Goal: Information Seeking & Learning: Learn about a topic

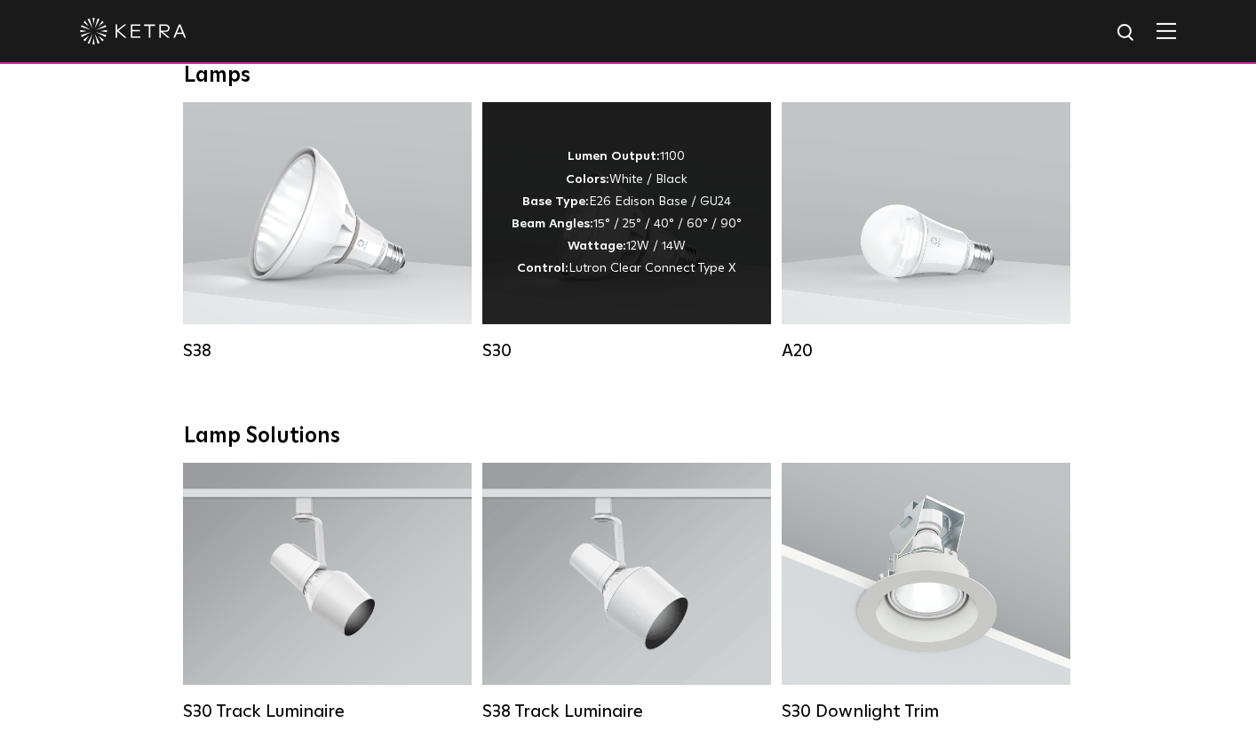
scroll to position [1299, 0]
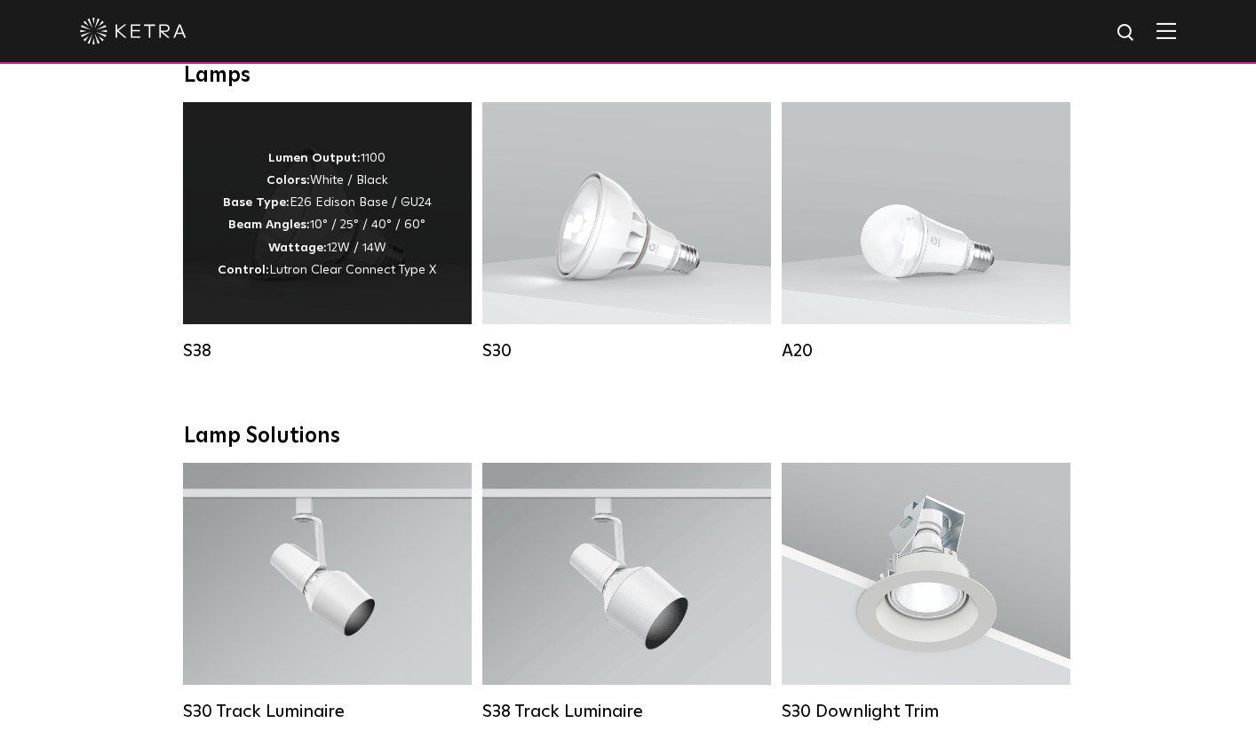
click at [363, 226] on p "Lumen Output: 1100 Colors: White / Black Base Type: E26 Edison Base / GU24 Beam…" at bounding box center [327, 214] width 218 height 134
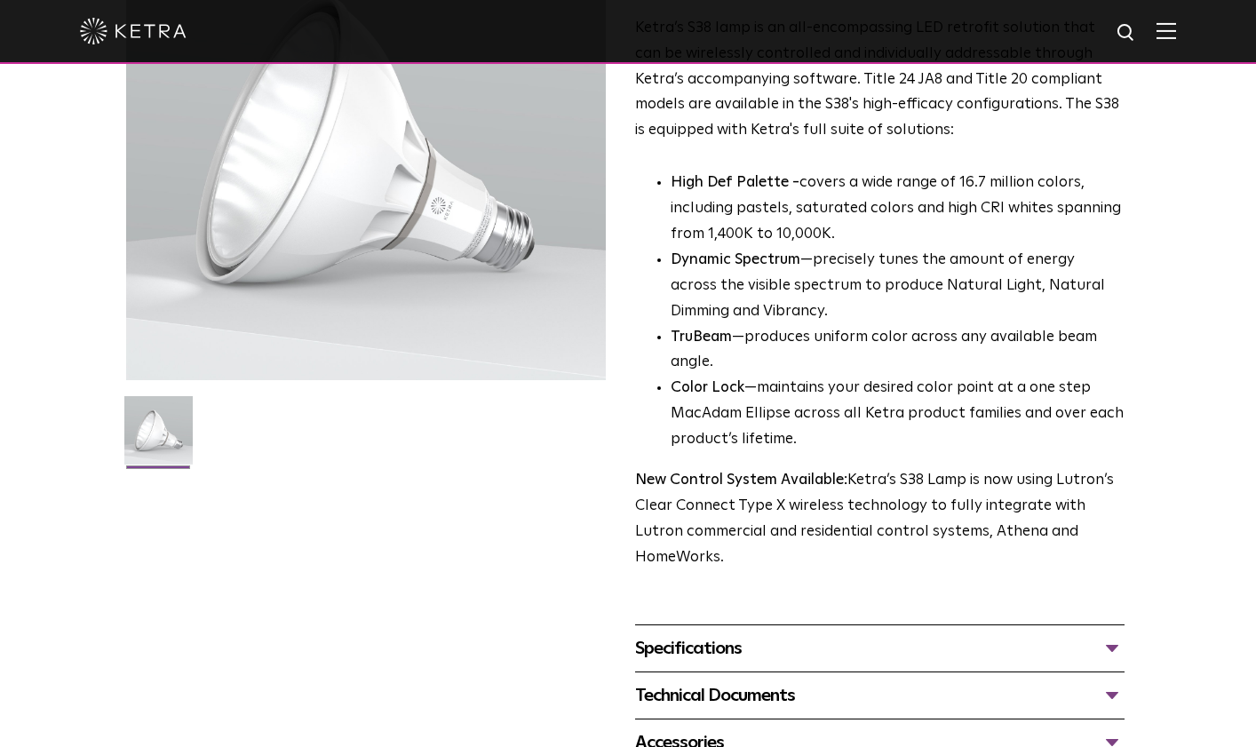
scroll to position [252, 0]
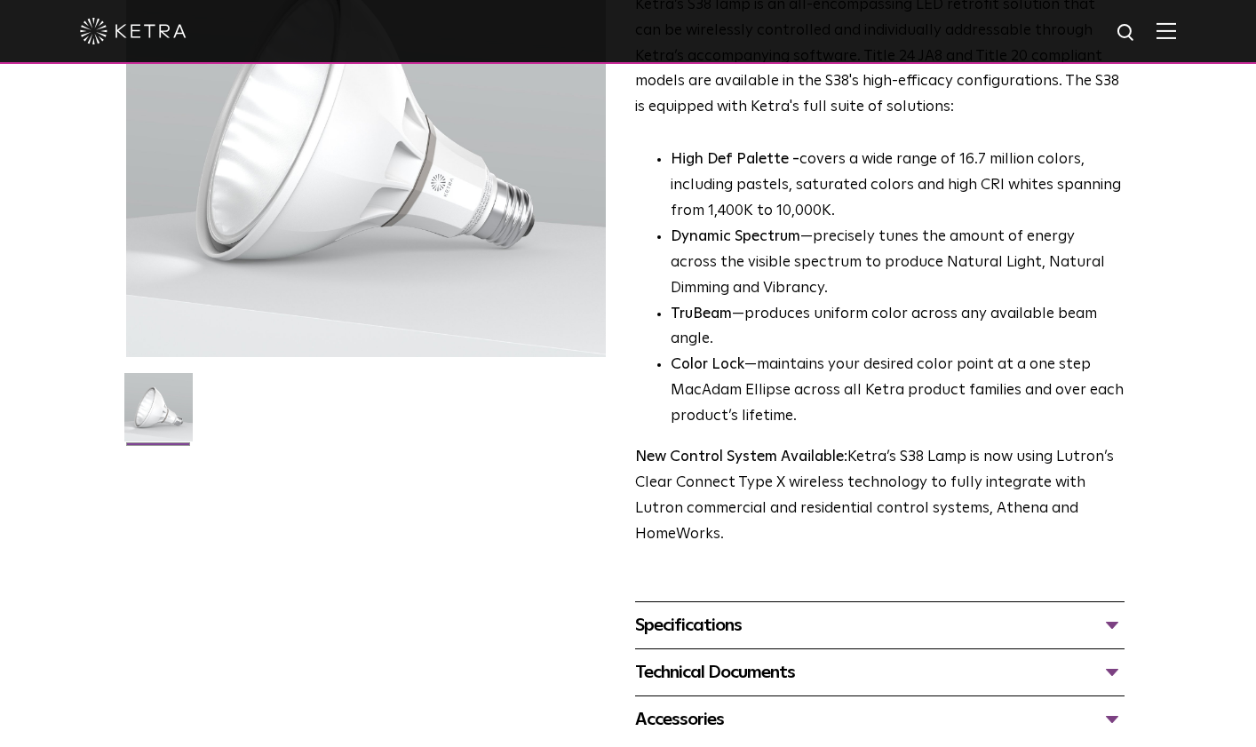
click at [1111, 611] on div "Specifications" at bounding box center [879, 625] width 489 height 28
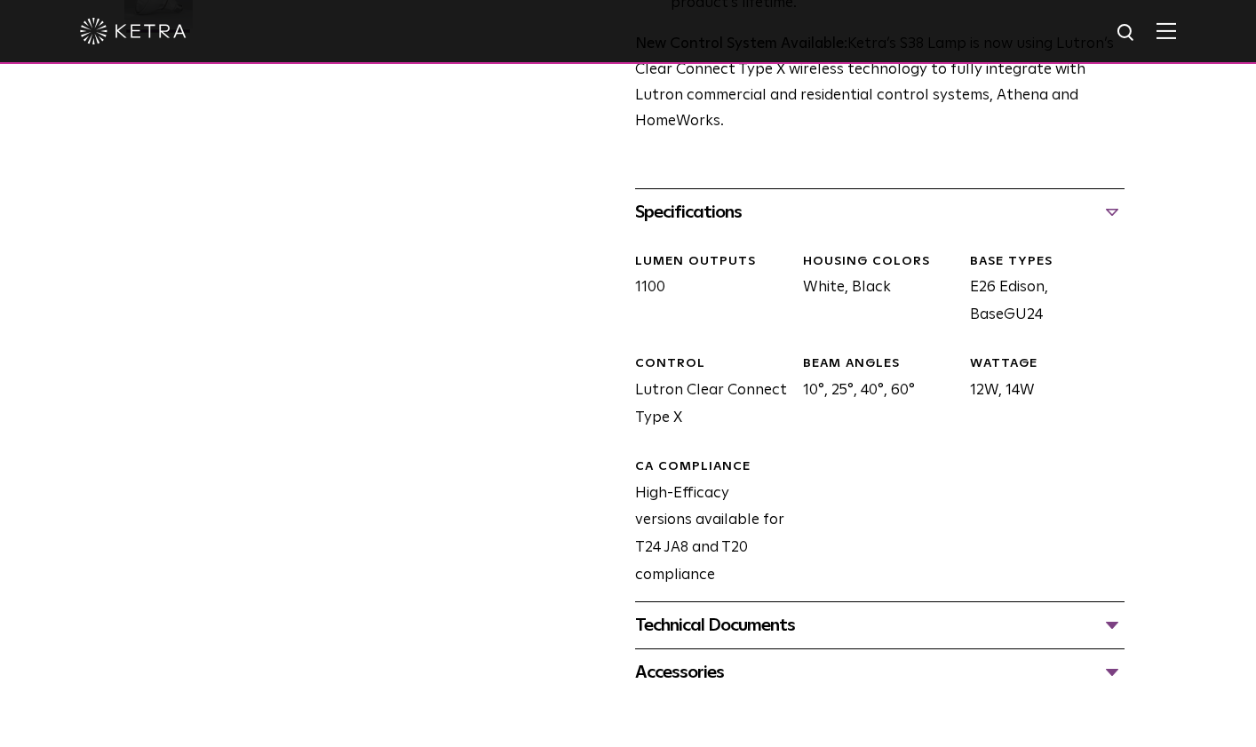
scroll to position [707, 0]
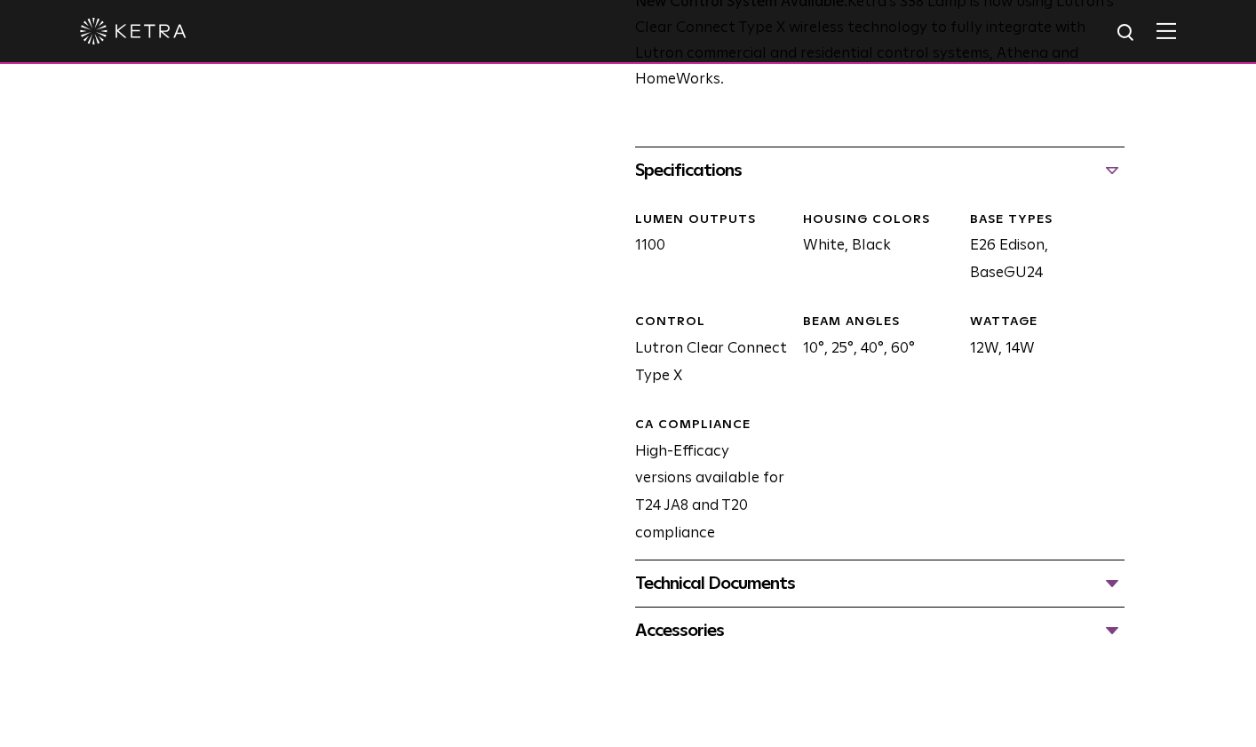
click at [844, 569] on div "Technical Documents" at bounding box center [879, 583] width 489 height 28
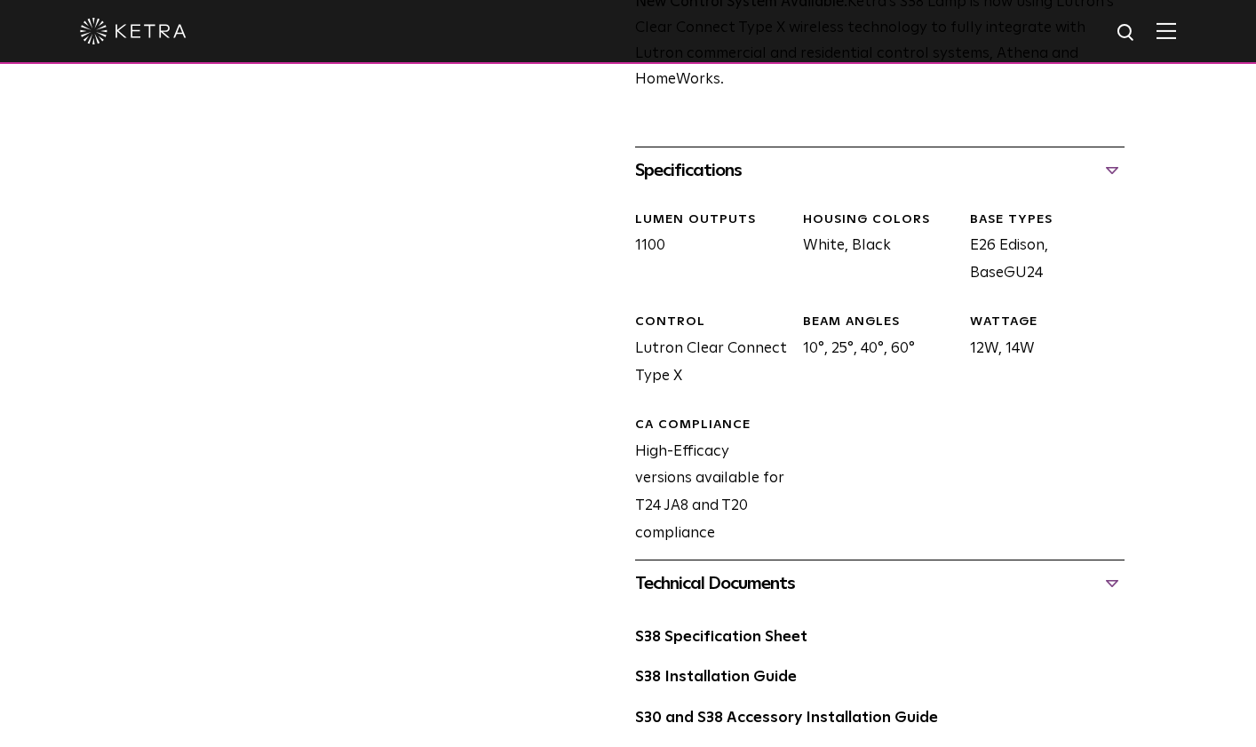
scroll to position [785, 0]
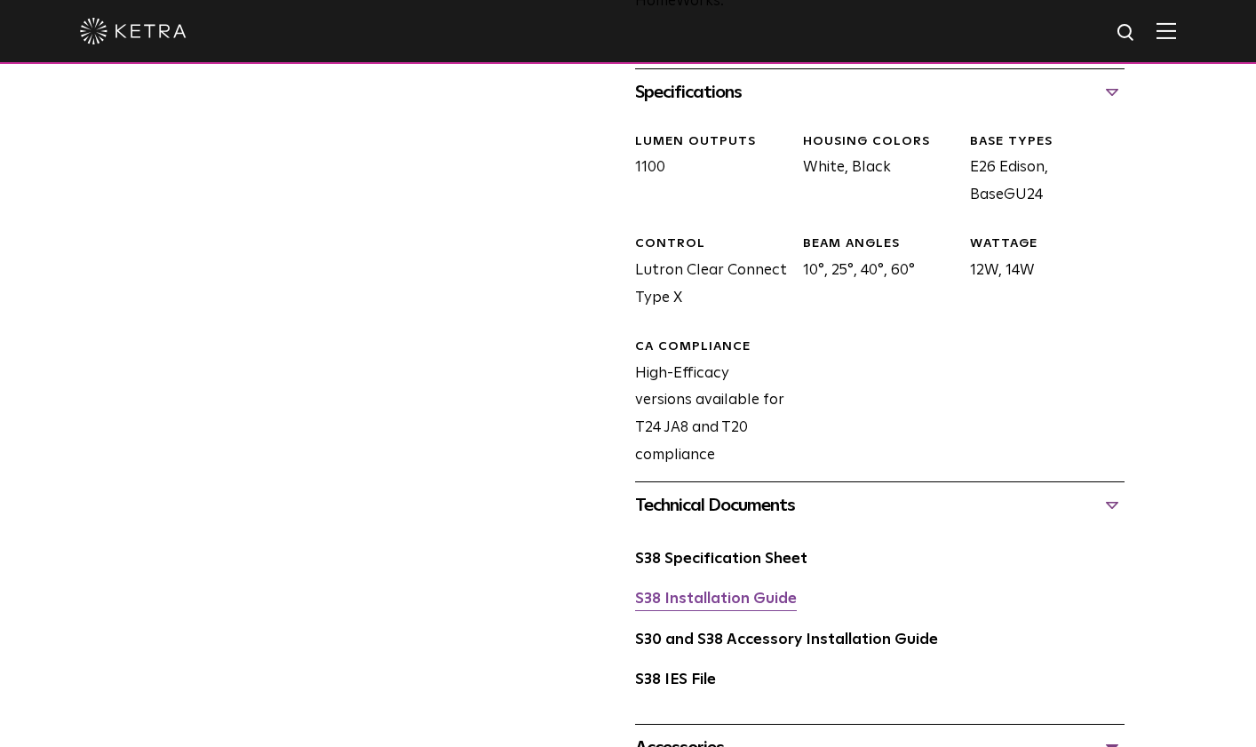
click at [704, 591] on link "S38 Installation Guide" at bounding box center [716, 598] width 162 height 15
click at [812, 632] on link "S30 and S38 Accessory Installation Guide" at bounding box center [786, 639] width 303 height 15
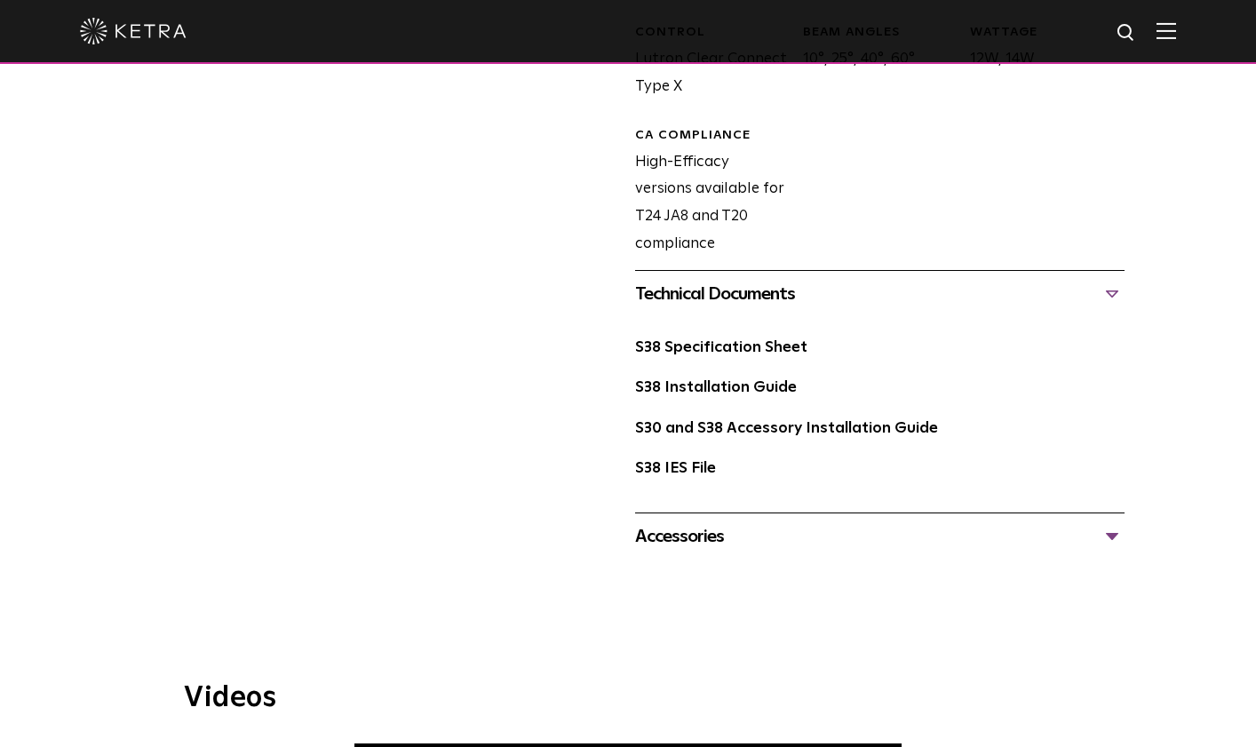
scroll to position [1015, 0]
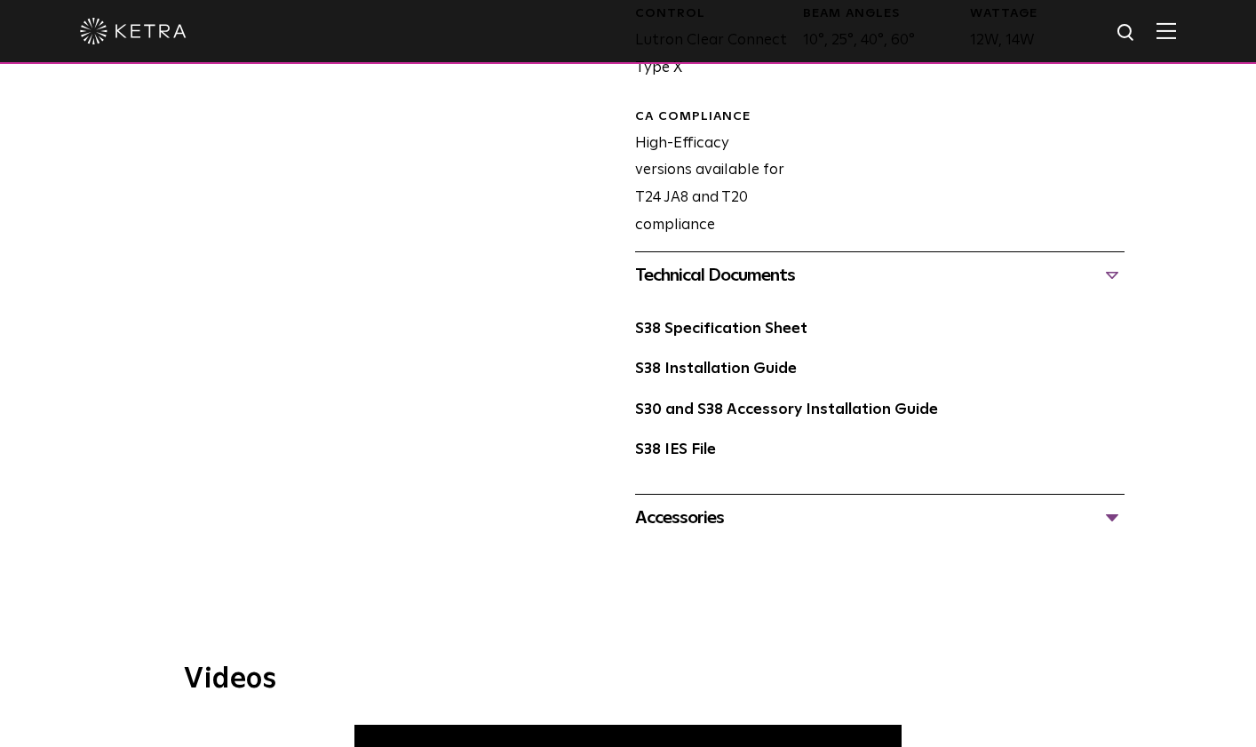
click at [687, 503] on div "Accessories" at bounding box center [879, 517] width 489 height 28
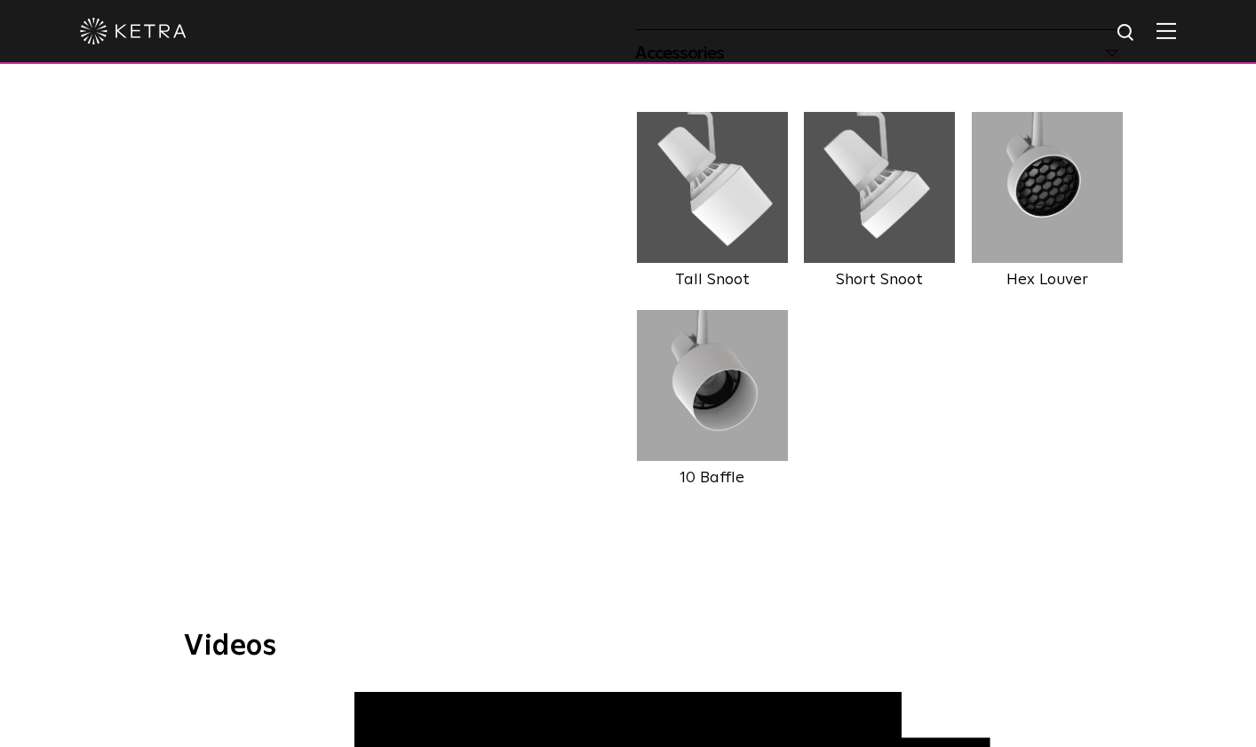
scroll to position [1262, 0]
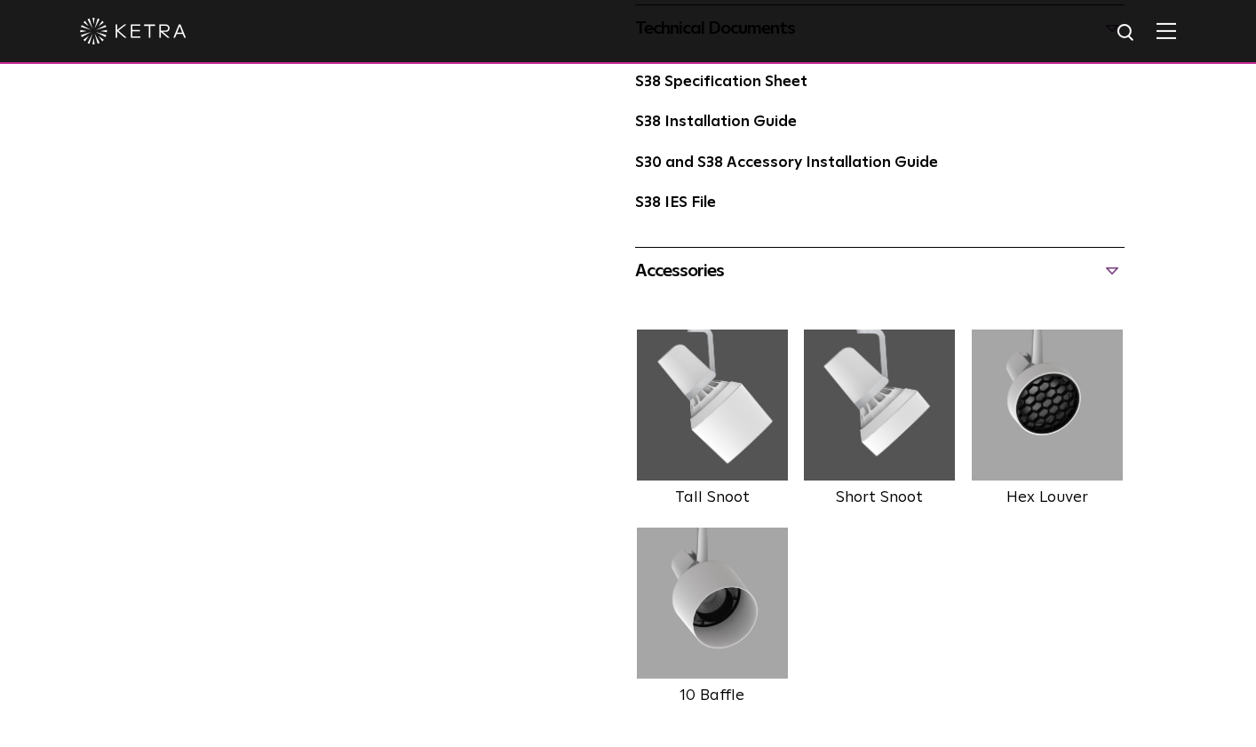
click at [886, 489] on label "Short Snoot" at bounding box center [879, 497] width 87 height 16
click at [881, 365] on img at bounding box center [880, 404] width 155 height 151
click at [1029, 384] on img at bounding box center [1047, 404] width 155 height 151
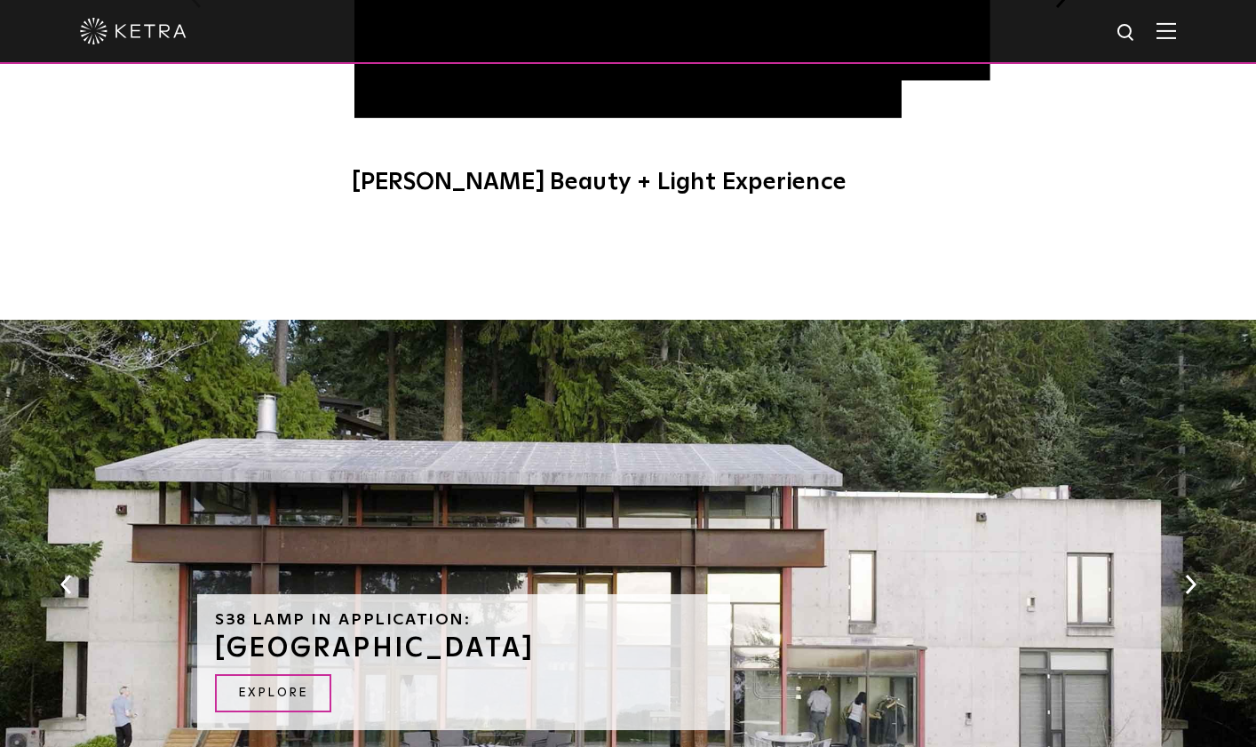
scroll to position [2667, 0]
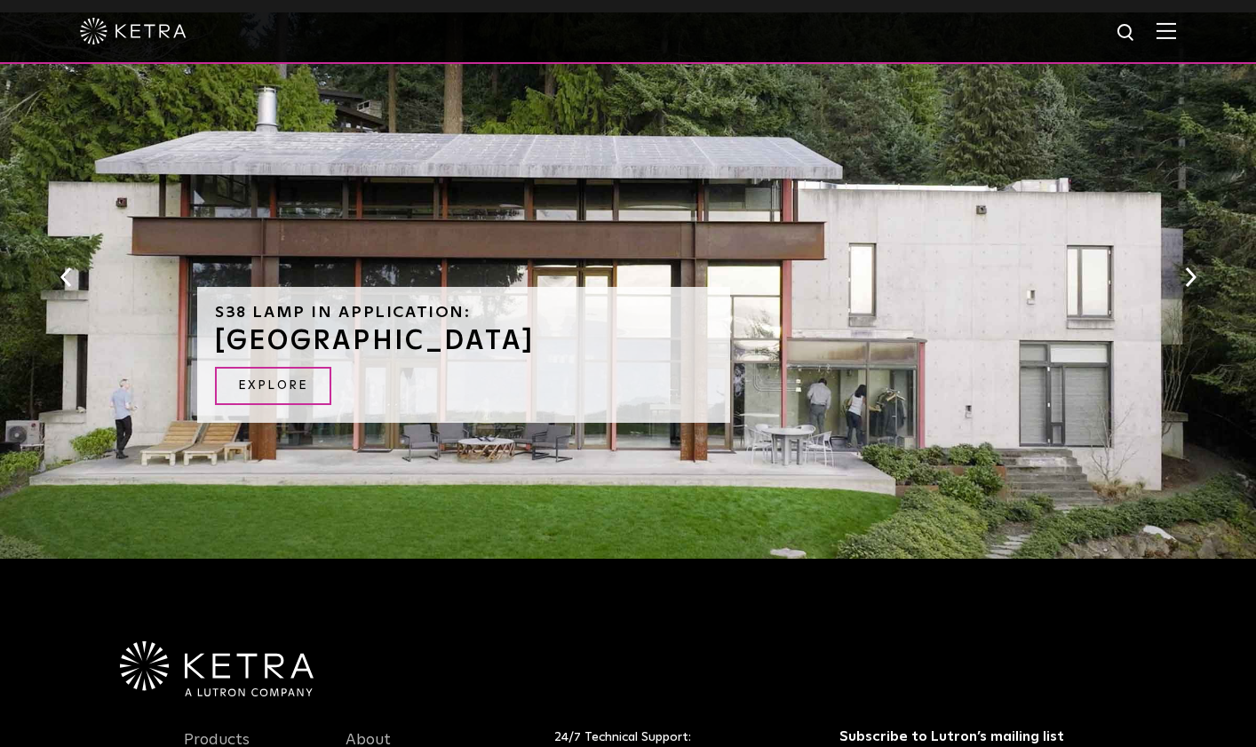
click at [1186, 265] on button "Next" at bounding box center [1190, 276] width 18 height 23
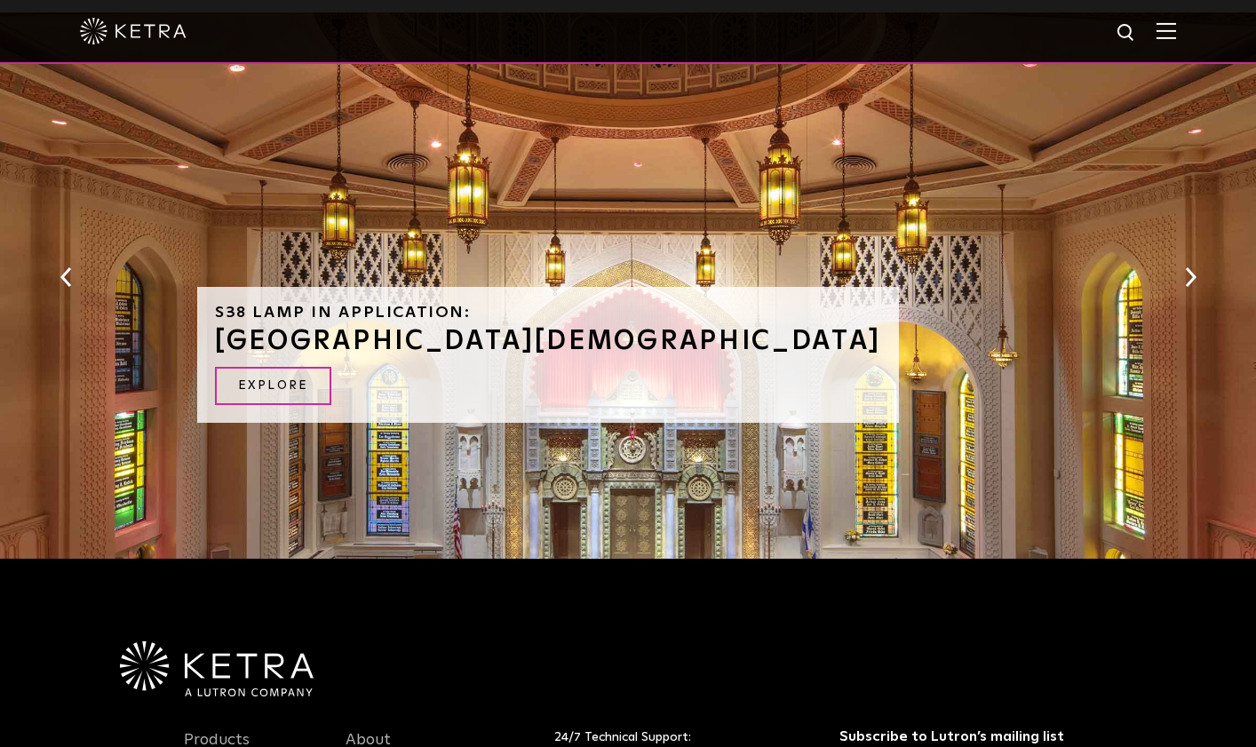
click at [1185, 265] on button "Next" at bounding box center [1190, 276] width 18 height 23
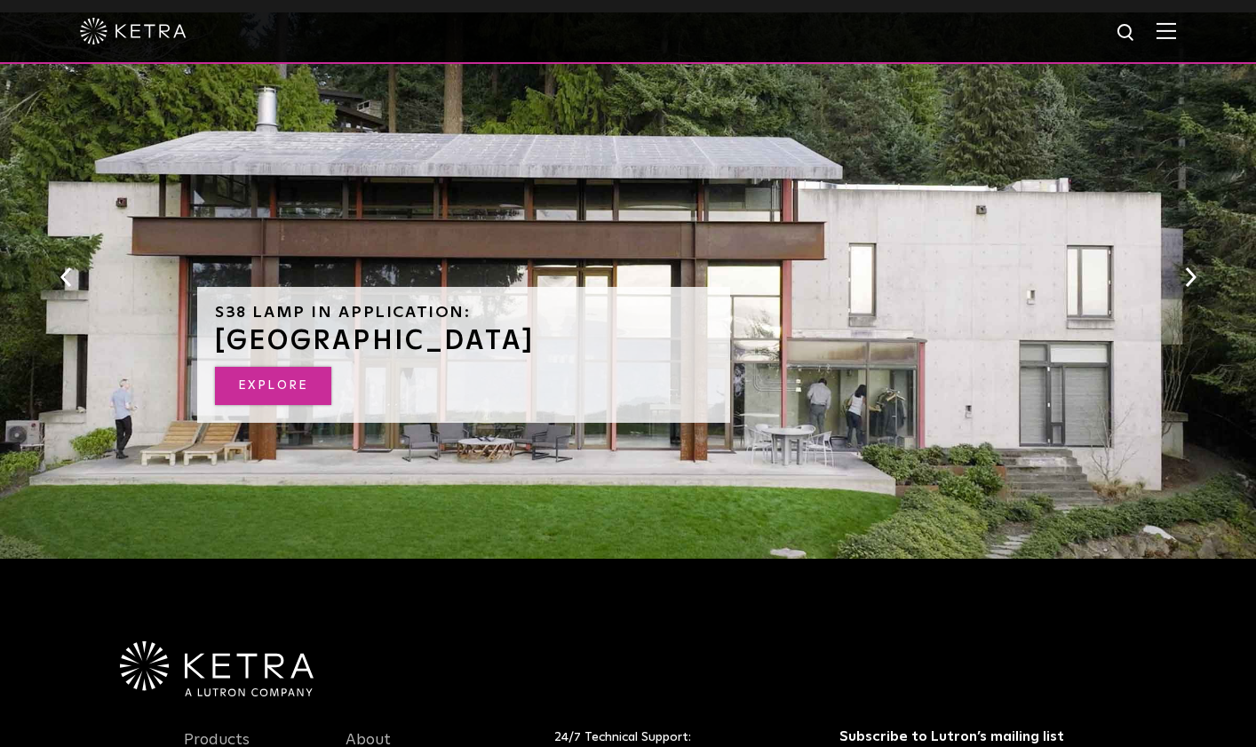
click at [269, 367] on link "EXPLORE" at bounding box center [273, 386] width 116 height 38
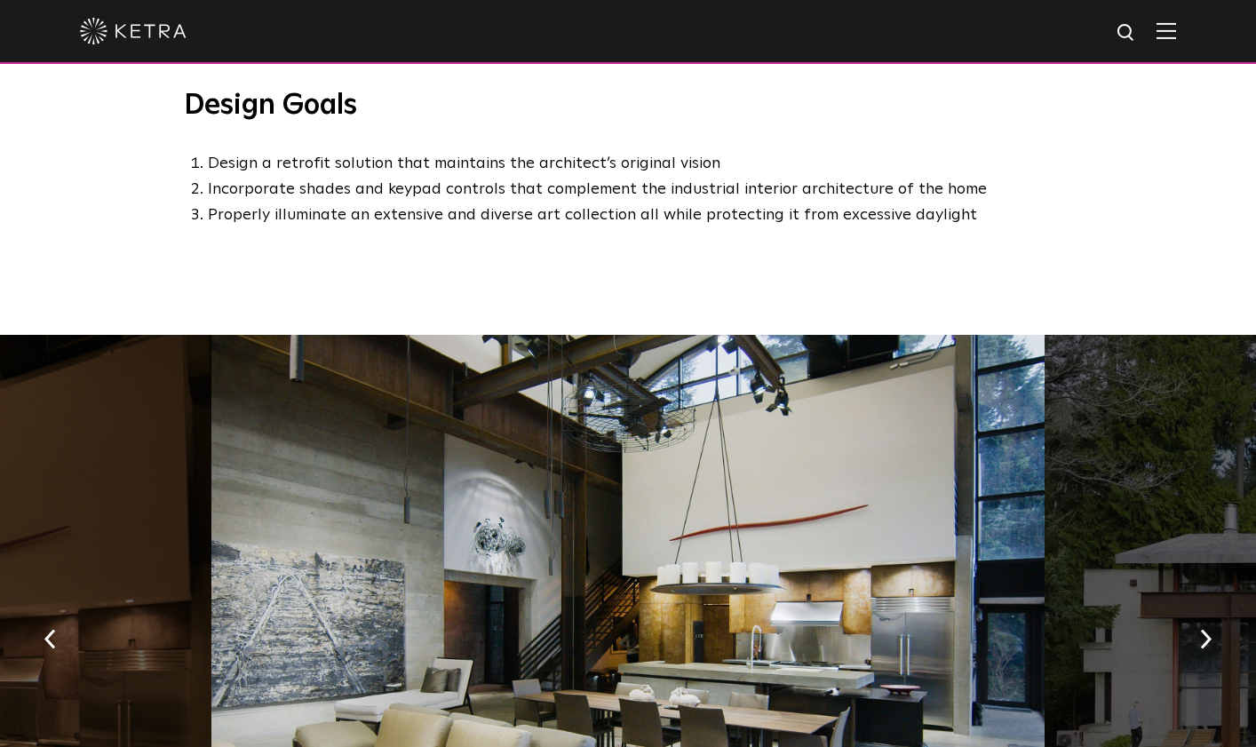
scroll to position [1848, 0]
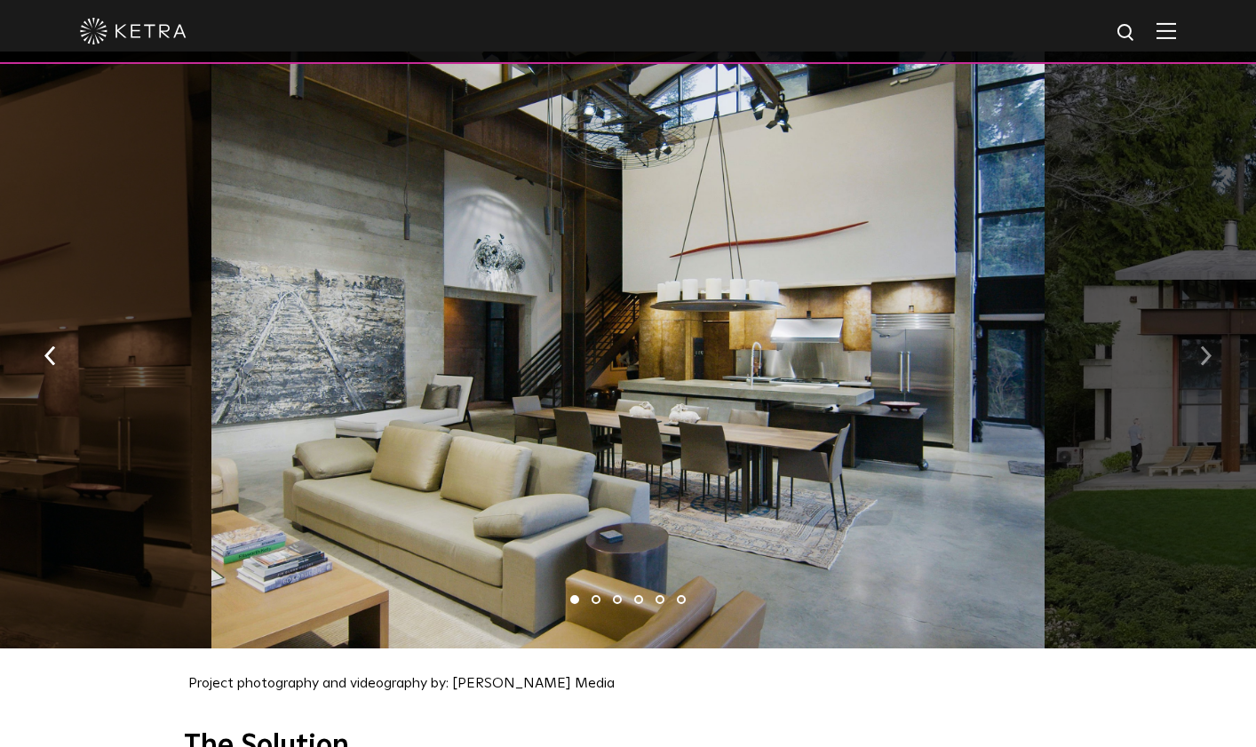
click at [1204, 345] on img "button" at bounding box center [1206, 355] width 12 height 20
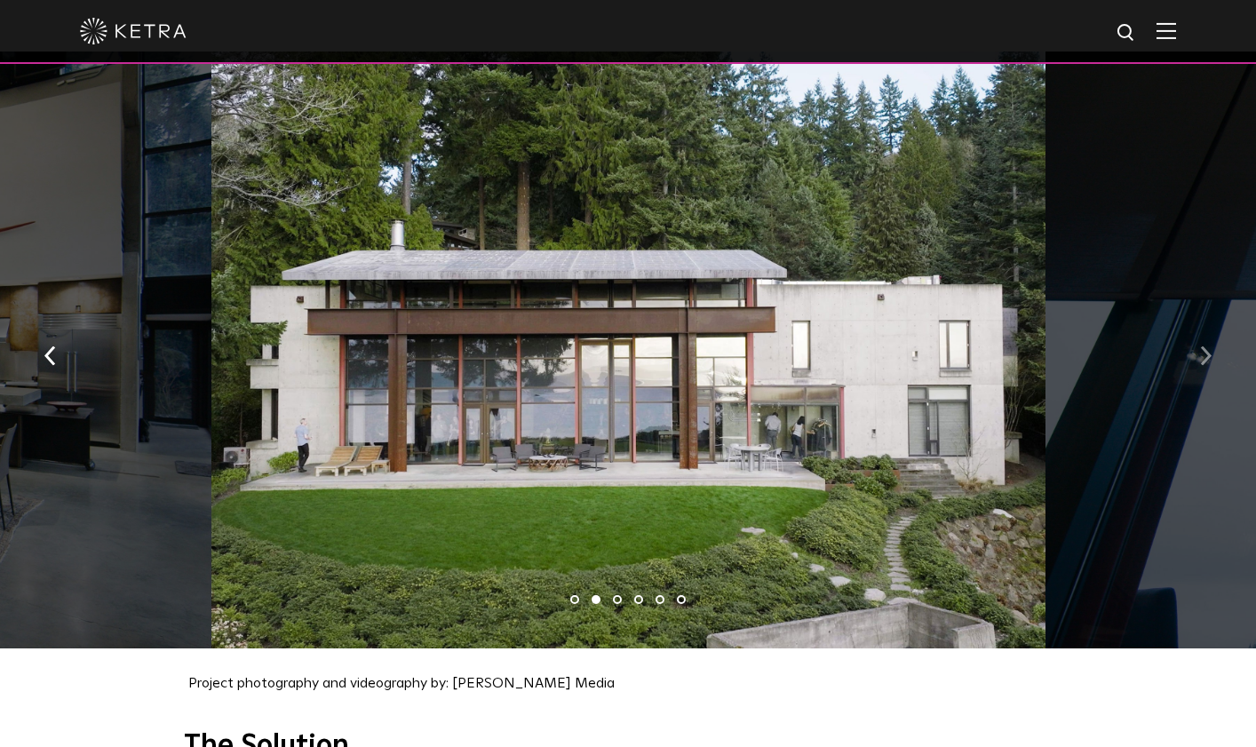
click at [1203, 345] on img "button" at bounding box center [1206, 355] width 12 height 20
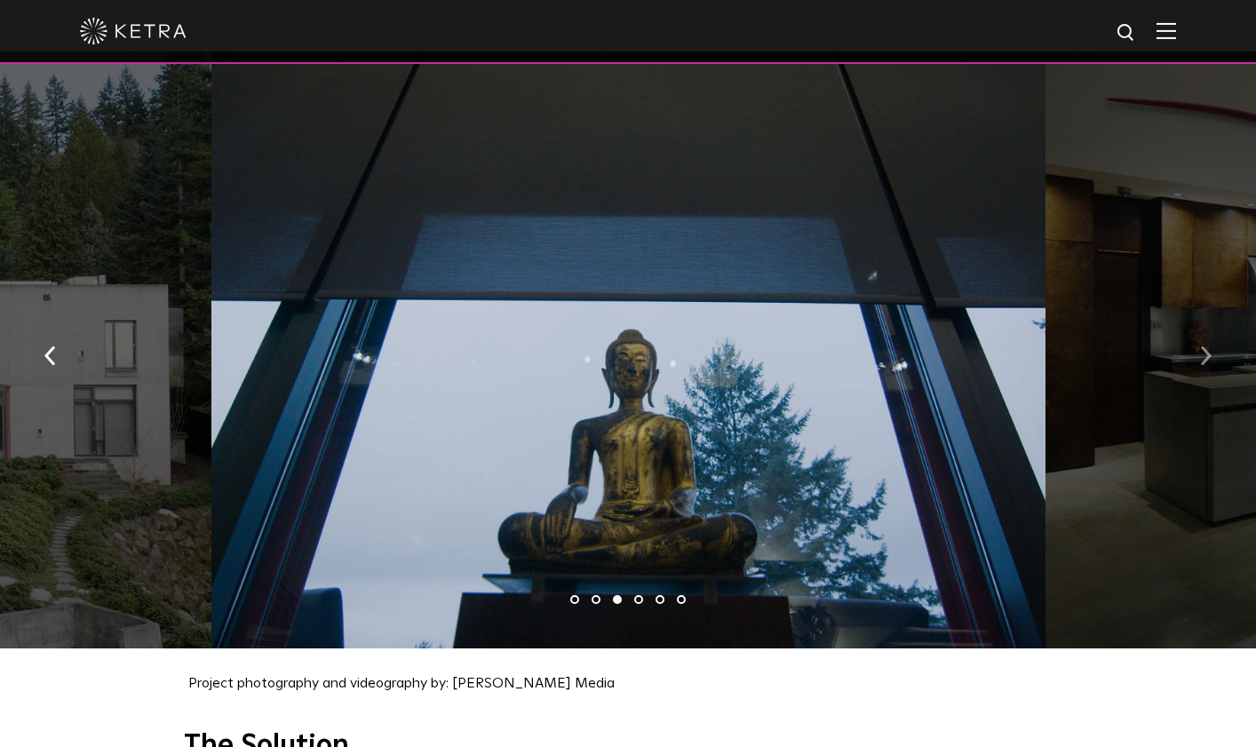
click at [1203, 345] on img "button" at bounding box center [1206, 355] width 12 height 20
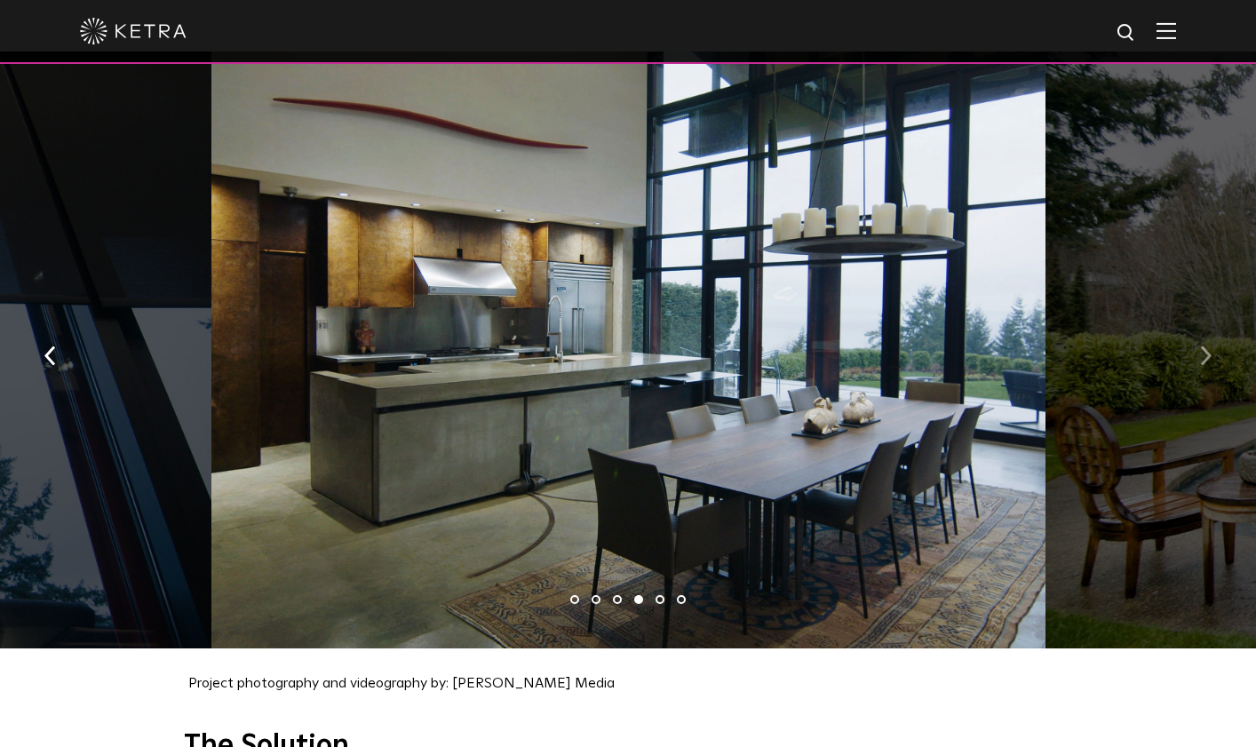
click at [1203, 345] on img "button" at bounding box center [1206, 355] width 12 height 20
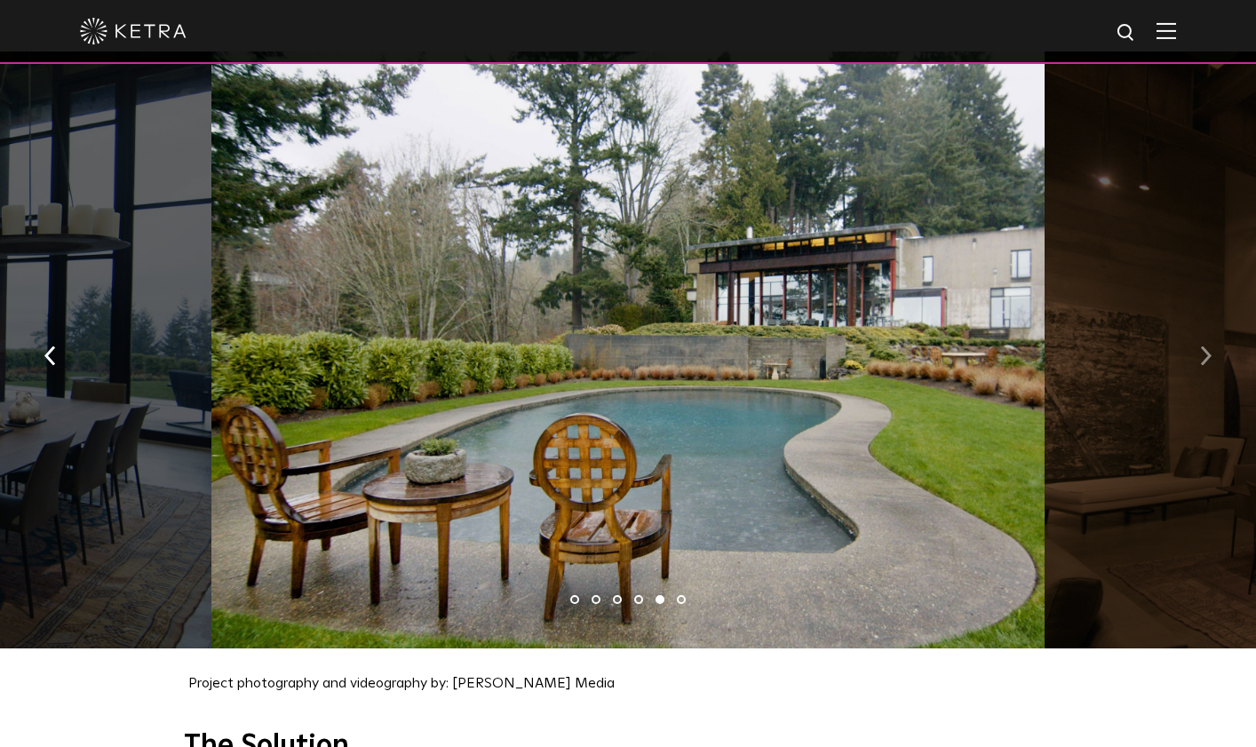
click at [1203, 345] on img "button" at bounding box center [1206, 355] width 12 height 20
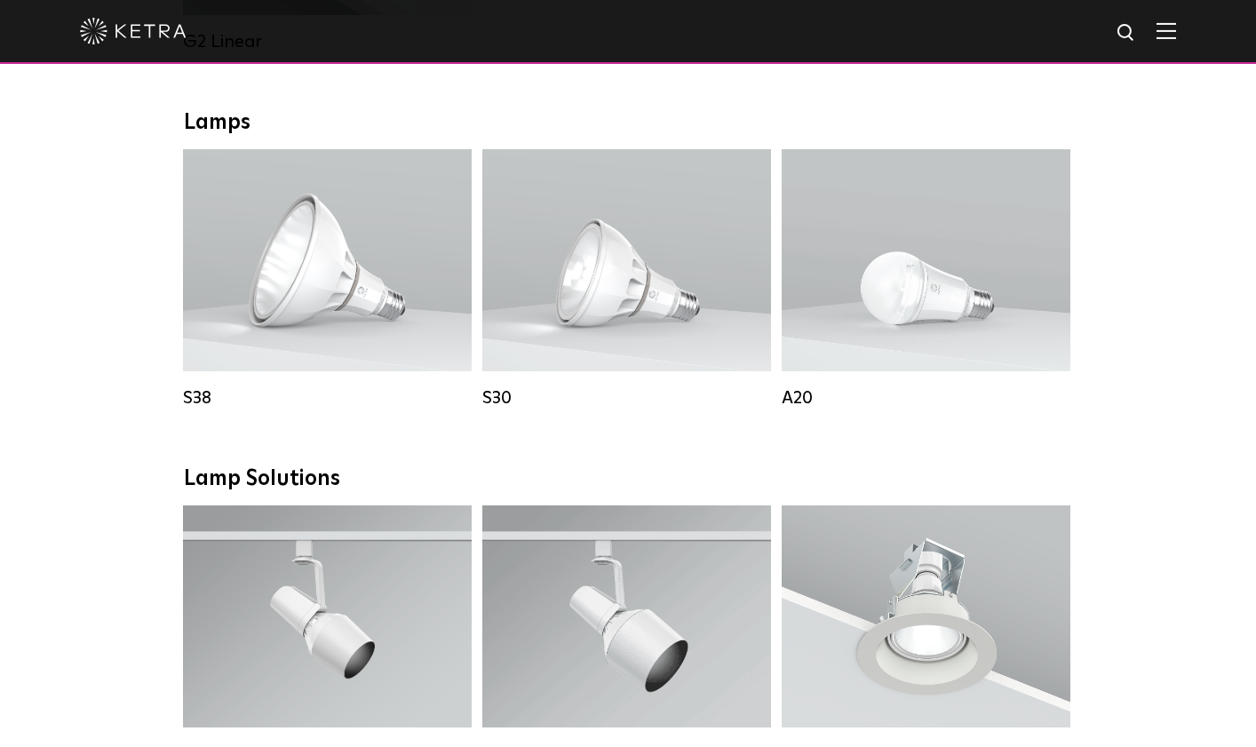
scroll to position [1303, 0]
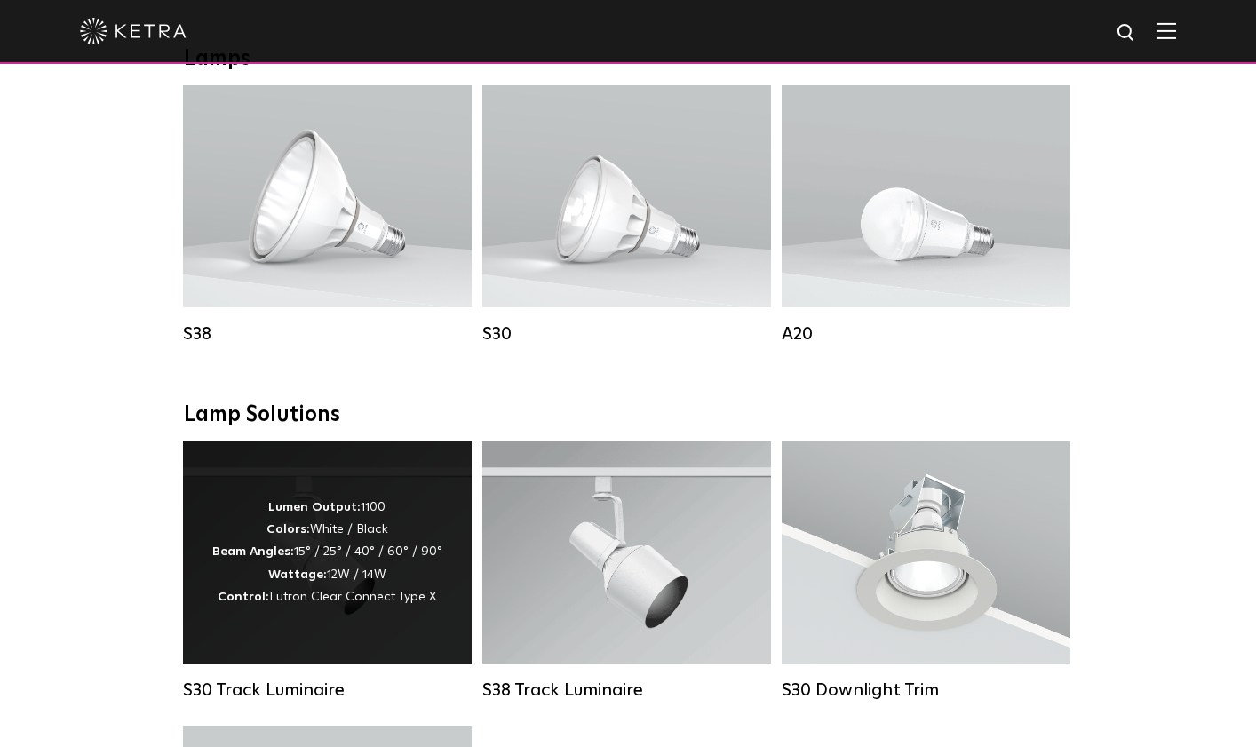
click at [374, 533] on div "Lumen Output: 1100 Colors: White / Black Beam Angles: 15° / 25° / 40° / 60° / 9…" at bounding box center [327, 552] width 230 height 112
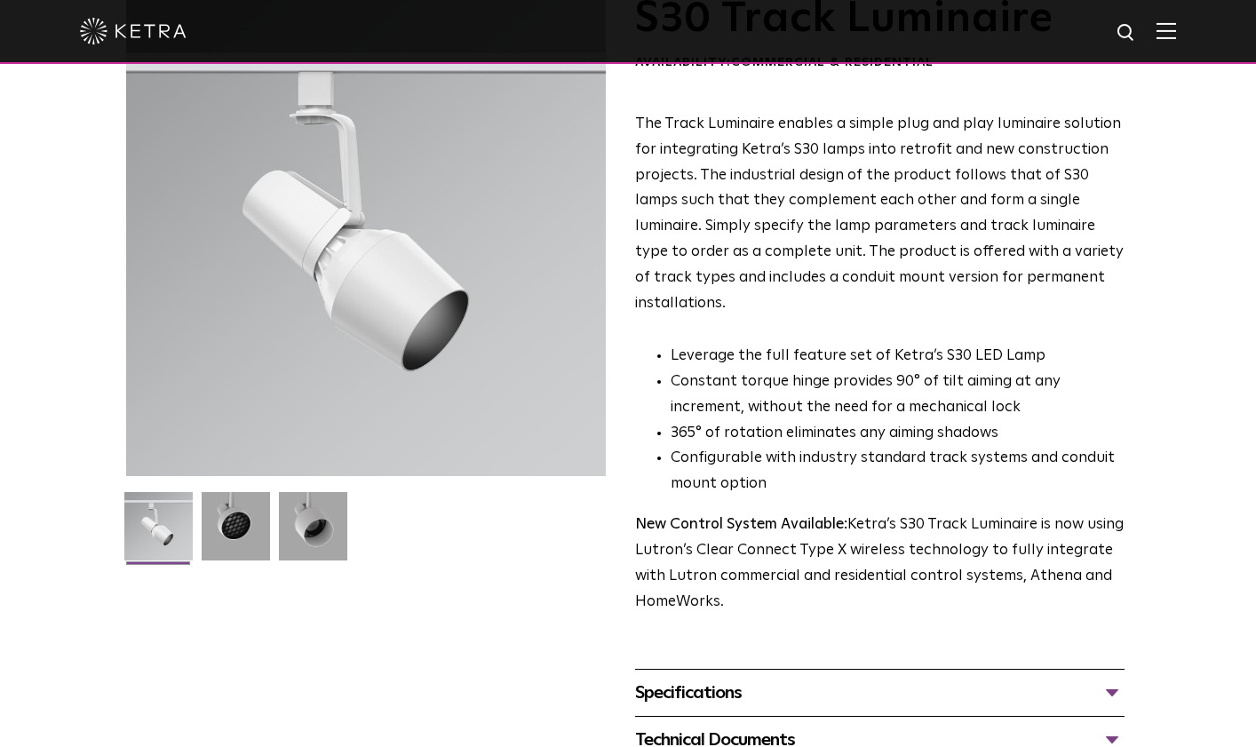
scroll to position [188, 0]
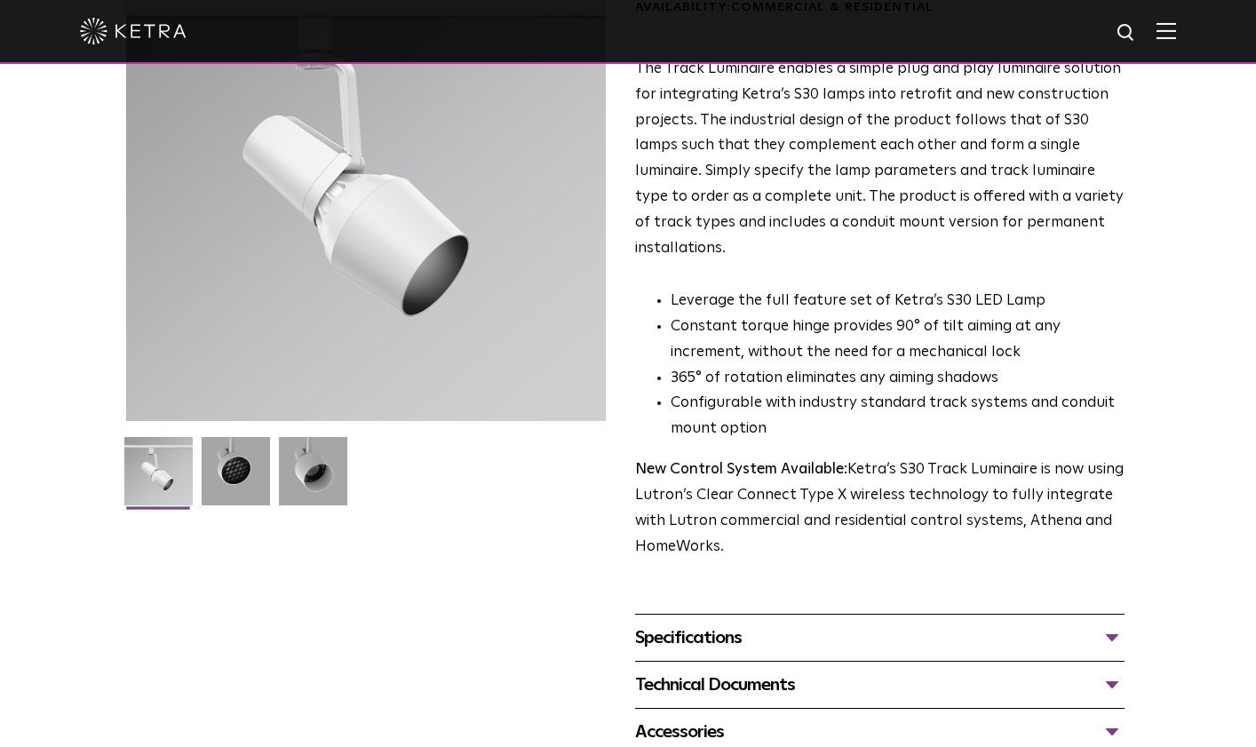
click at [680, 623] on div "Specifications" at bounding box center [879, 637] width 489 height 28
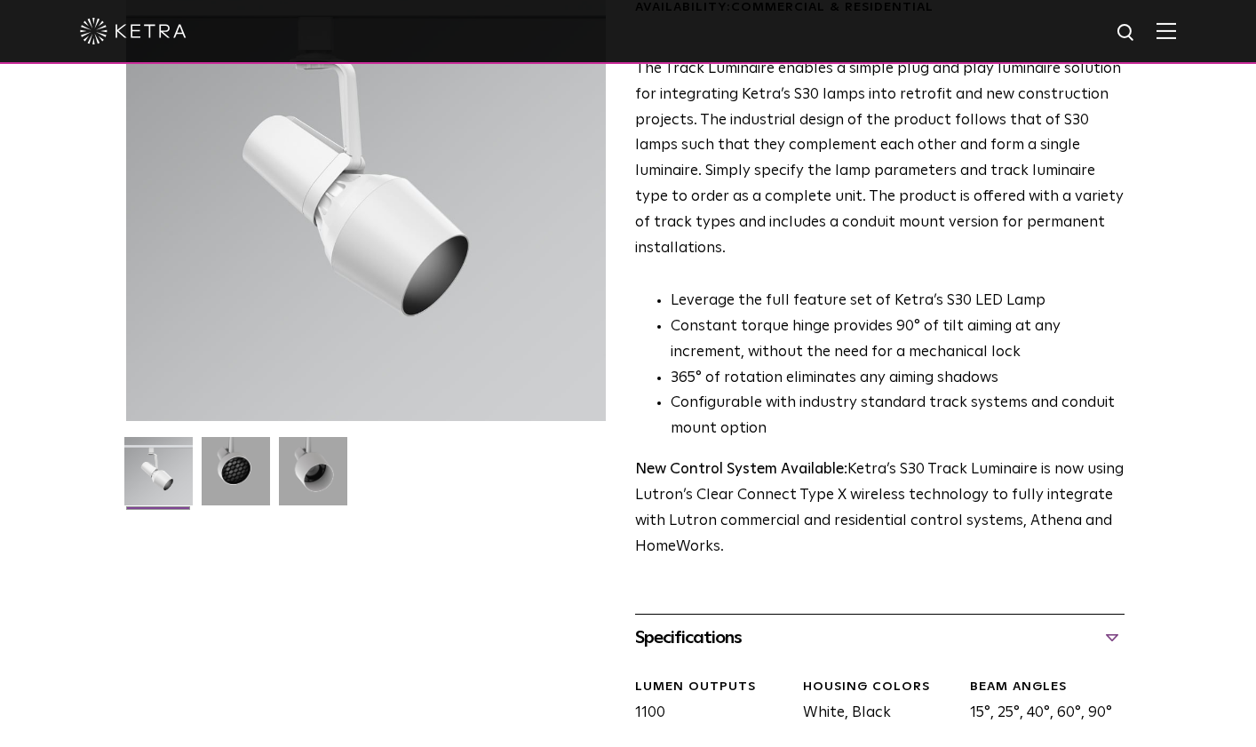
scroll to position [376, 0]
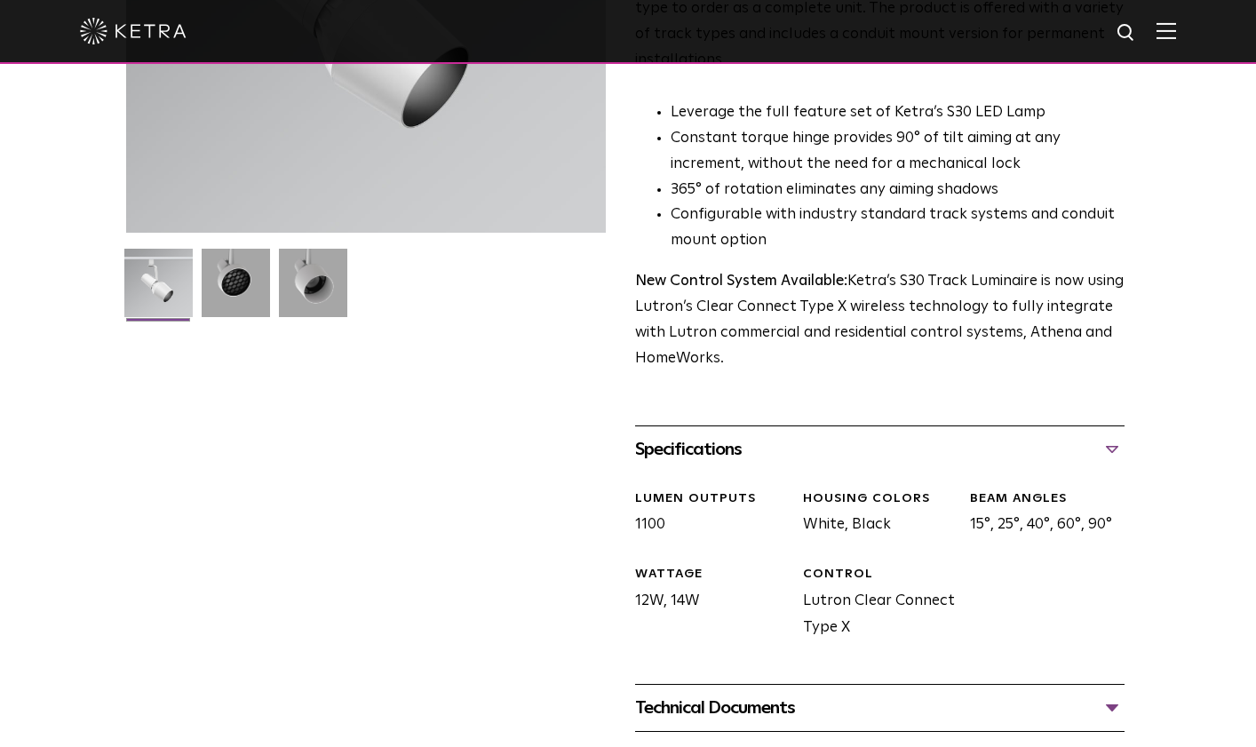
click at [672, 741] on div "Accessories" at bounding box center [879, 755] width 489 height 28
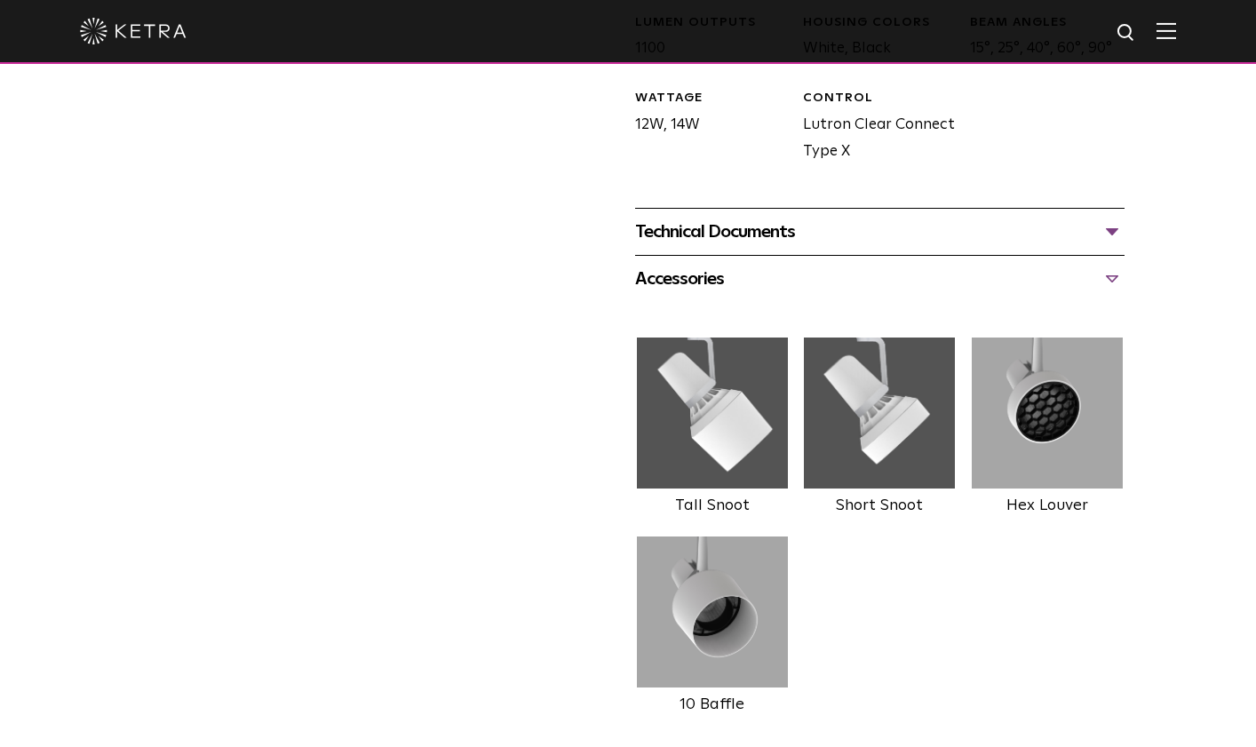
scroll to position [582, 0]
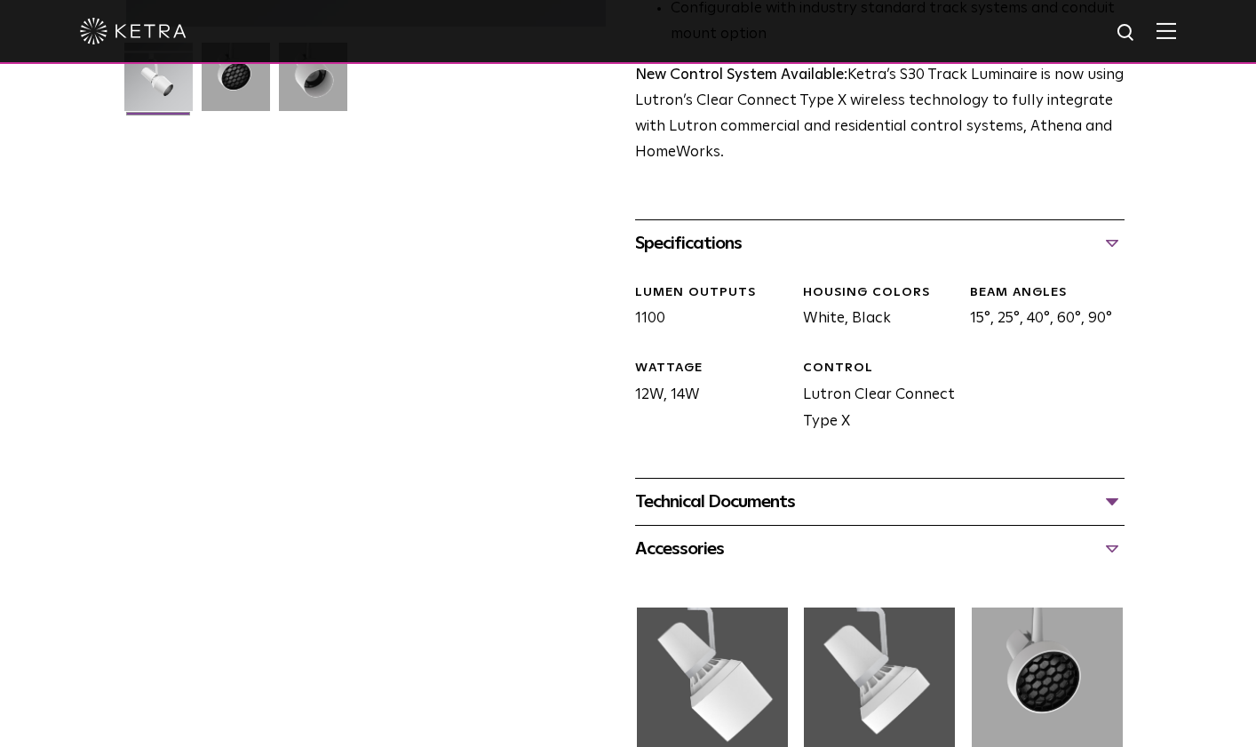
click at [701, 487] on div "Technical Documents" at bounding box center [879, 501] width 489 height 28
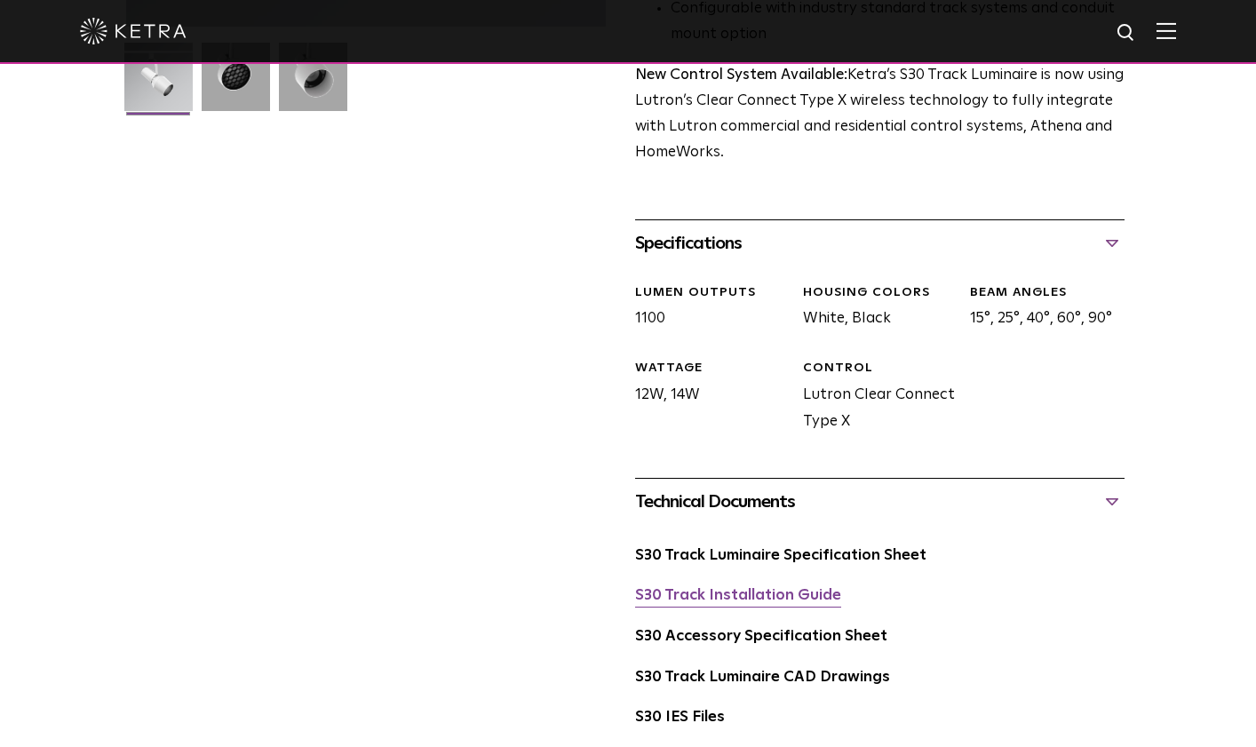
click at [687, 588] on link "S30 Track Installation Guide" at bounding box center [738, 595] width 206 height 15
